Goal: Book appointment/travel/reservation

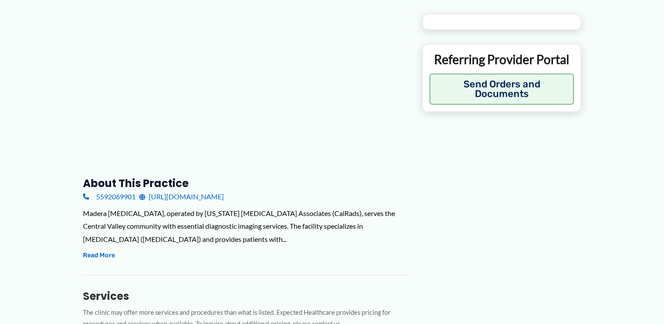
type input "**********"
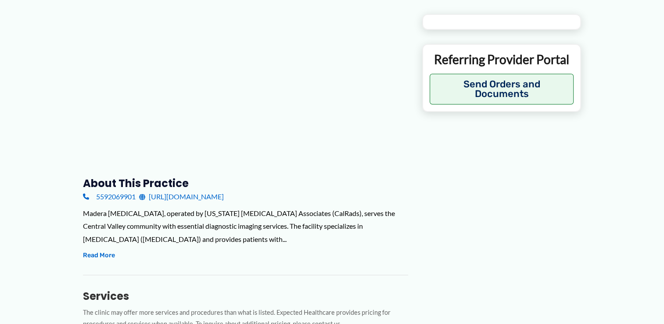
type input "**********"
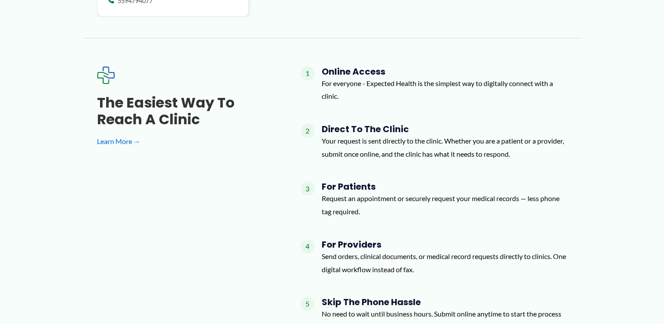
scroll to position [901, 0]
